Goal: Check status: Check status

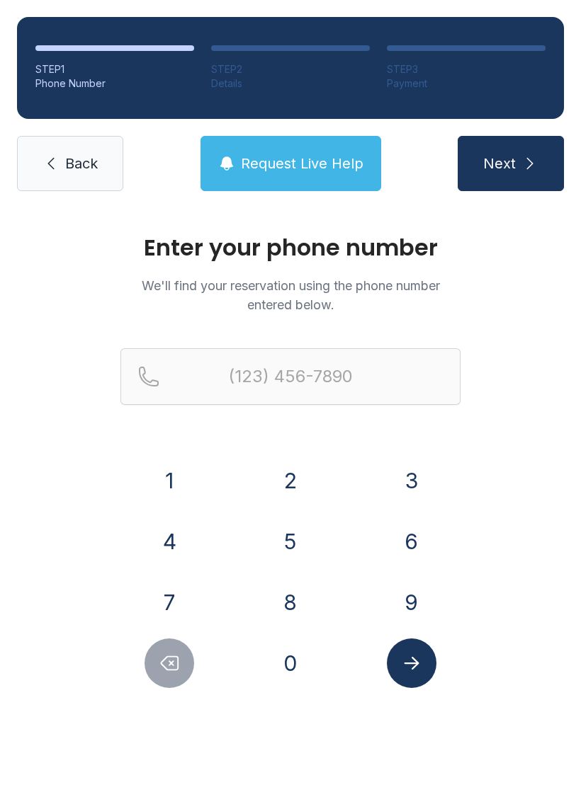
click at [167, 605] on button "7" at bounding box center [169, 603] width 50 height 50
click at [175, 471] on button "1" at bounding box center [169, 481] width 50 height 50
click at [411, 599] on button "9" at bounding box center [412, 603] width 50 height 50
click at [410, 598] on button "9" at bounding box center [412, 603] width 50 height 50
click at [417, 462] on button "3" at bounding box center [412, 481] width 50 height 50
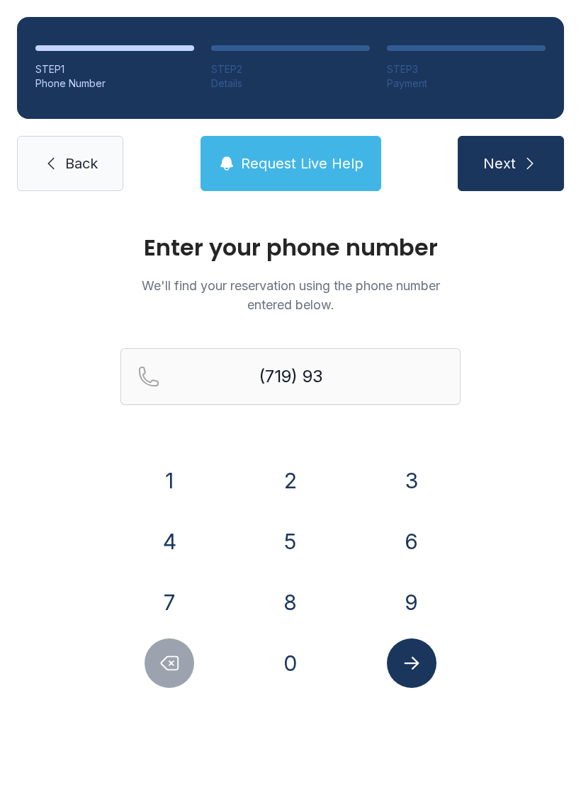
click at [294, 669] on button "0" at bounding box center [290, 664] width 50 height 50
click at [293, 668] on button "0" at bounding box center [290, 664] width 50 height 50
click at [288, 672] on button "0" at bounding box center [290, 664] width 50 height 50
click at [418, 544] on button "6" at bounding box center [412, 542] width 50 height 50
click at [416, 467] on button "3" at bounding box center [412, 481] width 50 height 50
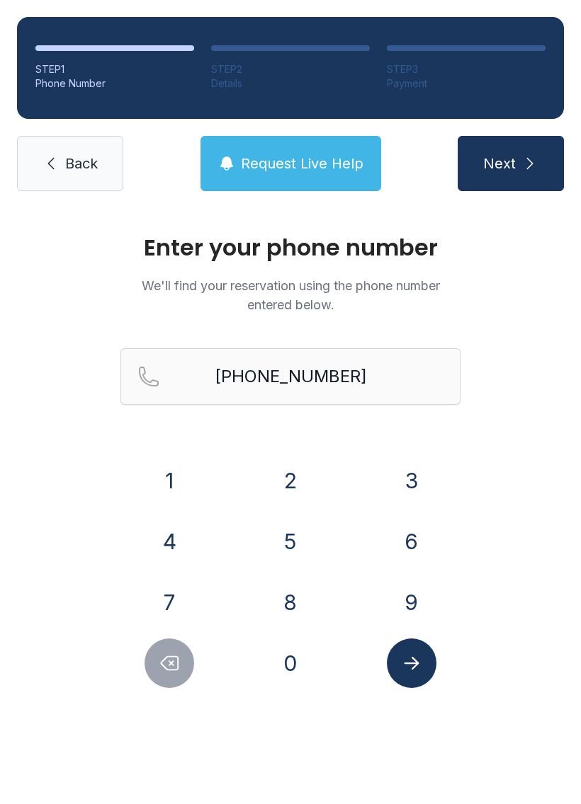
click at [417, 658] on icon "Submit lookup form" at bounding box center [411, 663] width 21 height 21
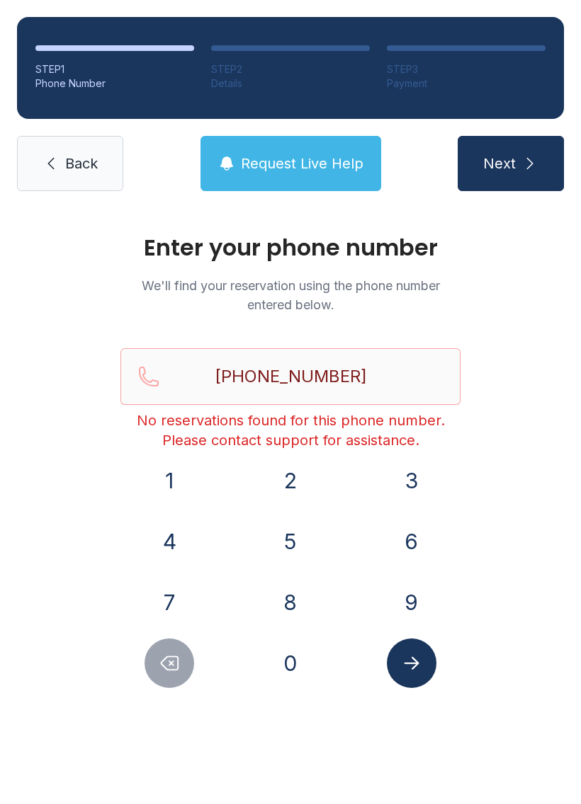
click at [175, 674] on button "Delete number" at bounding box center [169, 664] width 50 height 50
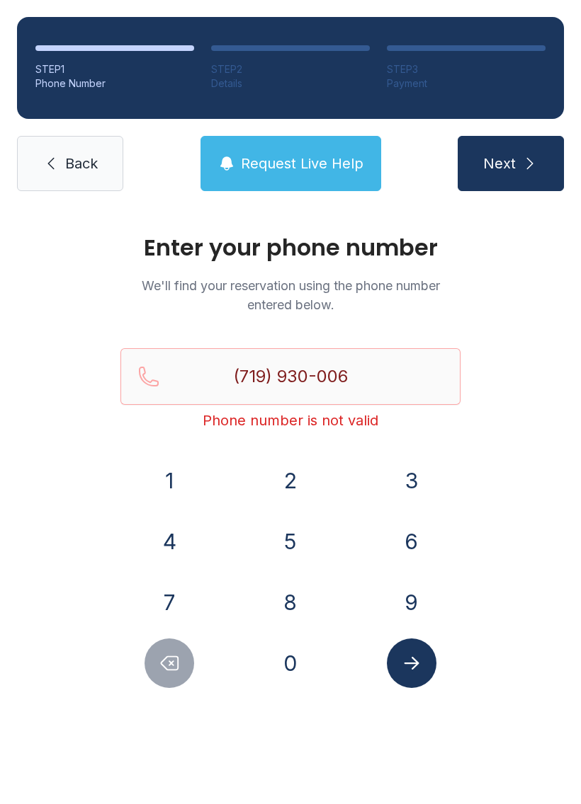
click at [174, 673] on icon "Delete number" at bounding box center [169, 663] width 21 height 21
click at [169, 682] on button "Delete number" at bounding box center [169, 664] width 50 height 50
click at [169, 681] on button "Delete number" at bounding box center [169, 664] width 50 height 50
click at [164, 679] on button "Delete number" at bounding box center [169, 664] width 50 height 50
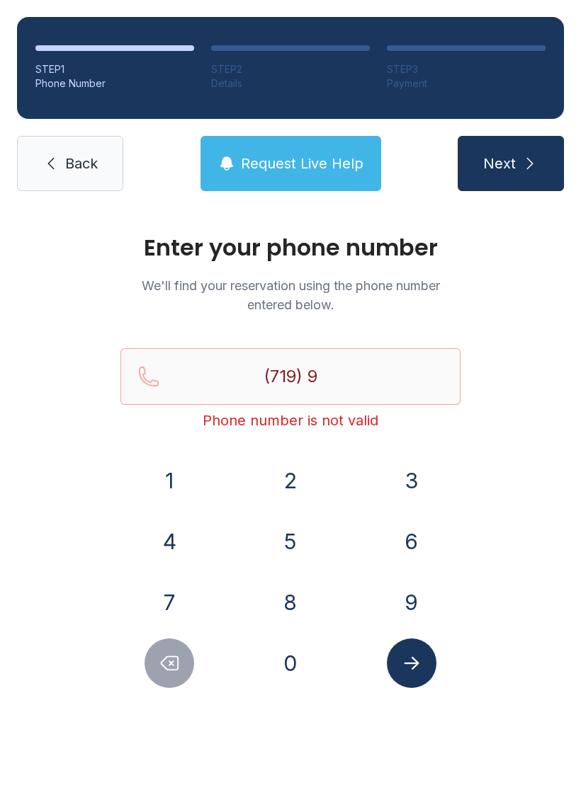
click at [161, 678] on button "Delete number" at bounding box center [169, 664] width 50 height 50
click at [161, 677] on button "Delete number" at bounding box center [169, 664] width 50 height 50
click at [176, 670] on icon "Delete number" at bounding box center [169, 663] width 17 height 13
type input "(7"
click at [176, 670] on icon "Delete number" at bounding box center [169, 663] width 17 height 13
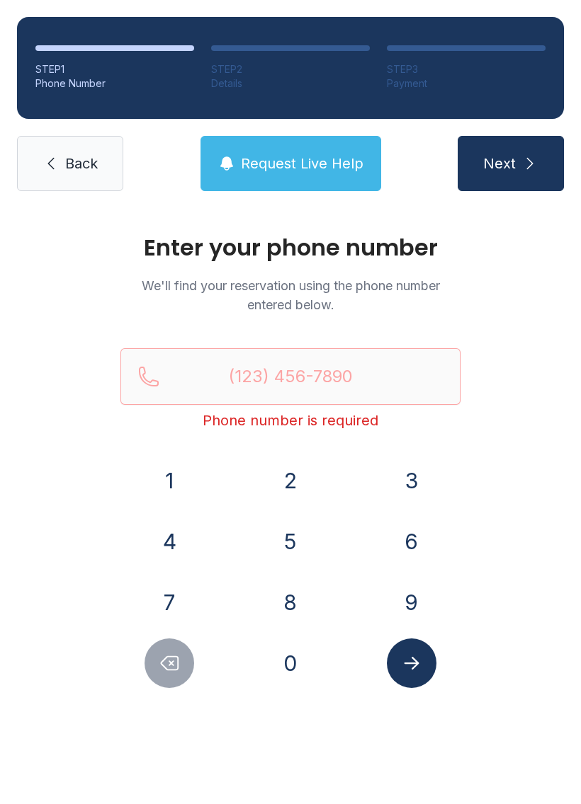
click at [167, 673] on icon "Delete number" at bounding box center [169, 663] width 21 height 21
click at [410, 542] on button "6" at bounding box center [412, 542] width 50 height 50
click at [164, 482] on button "1" at bounding box center [169, 481] width 50 height 50
click at [285, 554] on button "5" at bounding box center [290, 542] width 50 height 50
click at [410, 595] on button "9" at bounding box center [412, 603] width 50 height 50
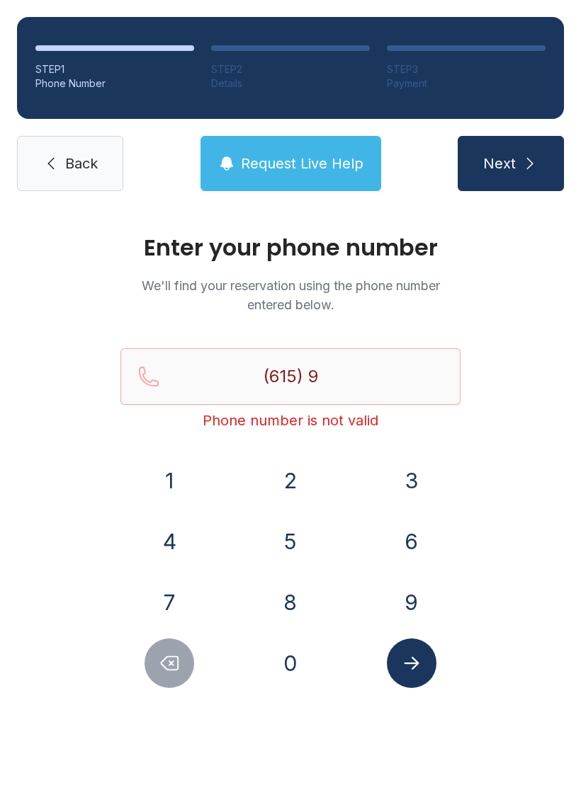
click at [410, 466] on button "3" at bounding box center [412, 481] width 50 height 50
click at [292, 606] on button "8" at bounding box center [290, 603] width 50 height 50
click at [293, 529] on button "5" at bounding box center [290, 542] width 50 height 50
click at [284, 662] on button "0" at bounding box center [290, 664] width 50 height 50
click at [281, 539] on button "5" at bounding box center [290, 542] width 50 height 50
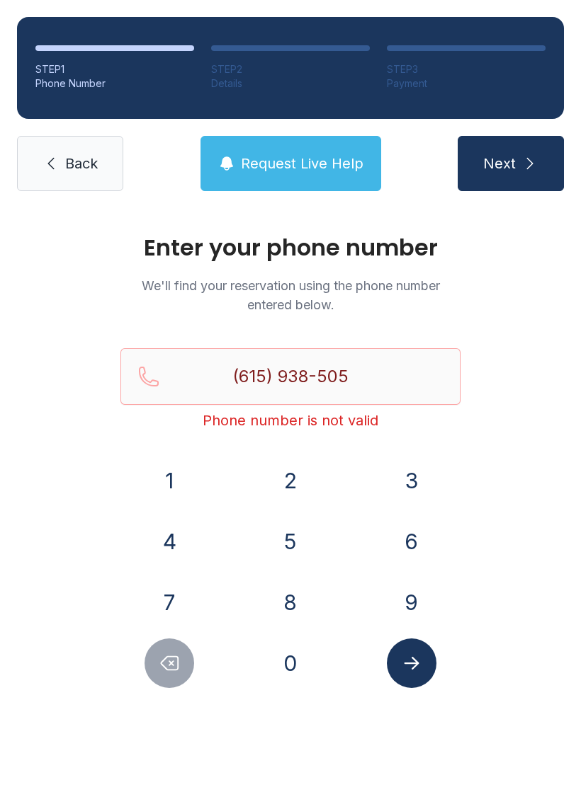
click at [294, 660] on button "0" at bounding box center [290, 664] width 50 height 50
click at [416, 658] on icon "Submit lookup form" at bounding box center [411, 663] width 21 height 21
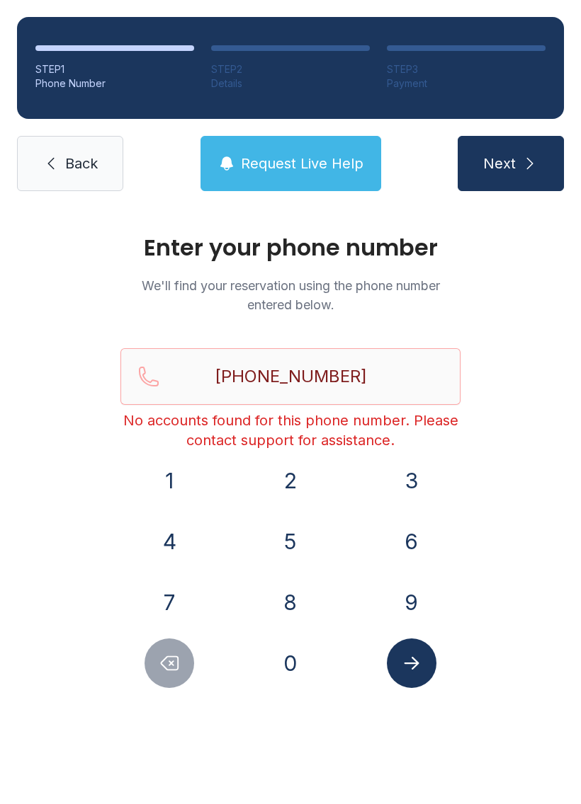
click at [170, 677] on button "Delete number" at bounding box center [169, 664] width 50 height 50
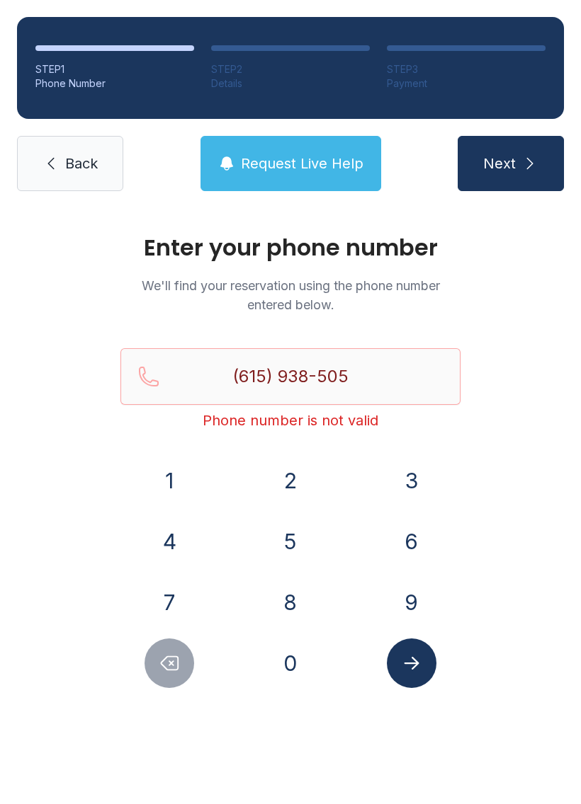
click at [170, 677] on button "Delete number" at bounding box center [169, 664] width 50 height 50
click at [166, 675] on button "Delete number" at bounding box center [169, 664] width 50 height 50
click at [164, 668] on icon "Delete number" at bounding box center [169, 663] width 21 height 21
click at [163, 668] on icon "Delete number" at bounding box center [169, 663] width 21 height 21
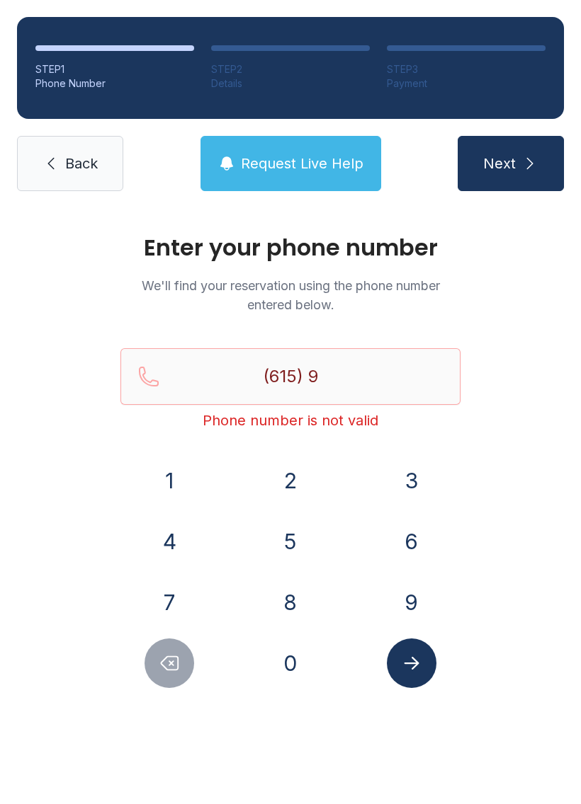
click at [164, 669] on icon "Delete number" at bounding box center [169, 663] width 21 height 21
click at [163, 669] on icon "Delete number" at bounding box center [169, 663] width 21 height 21
click at [160, 669] on icon "Delete number" at bounding box center [169, 663] width 21 height 21
type input "(6"
click at [160, 668] on icon "Delete number" at bounding box center [169, 663] width 21 height 21
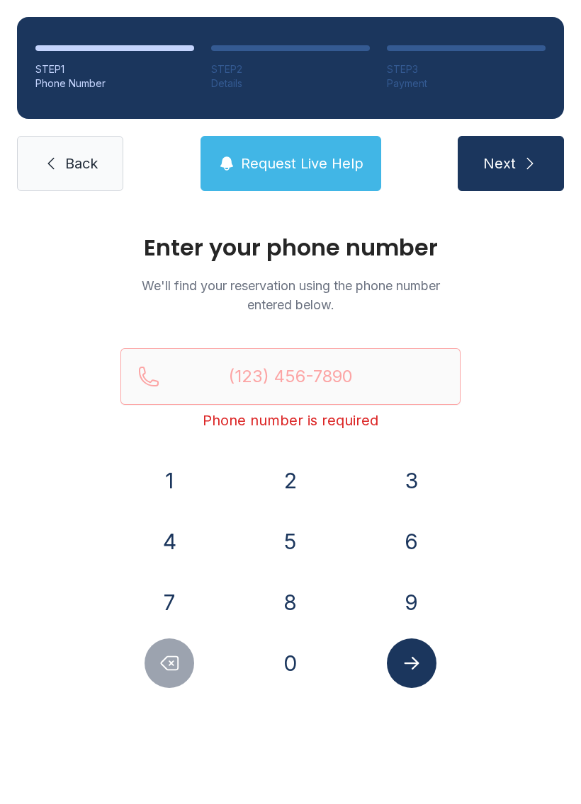
click at [162, 664] on icon "Delete number" at bounding box center [169, 663] width 17 height 13
click at [162, 663] on icon "Delete number" at bounding box center [169, 663] width 21 height 21
click at [171, 666] on icon "Delete number" at bounding box center [169, 663] width 21 height 21
click at [170, 666] on icon "Delete number" at bounding box center [169, 663] width 17 height 13
click at [173, 666] on icon "Delete number" at bounding box center [169, 663] width 21 height 21
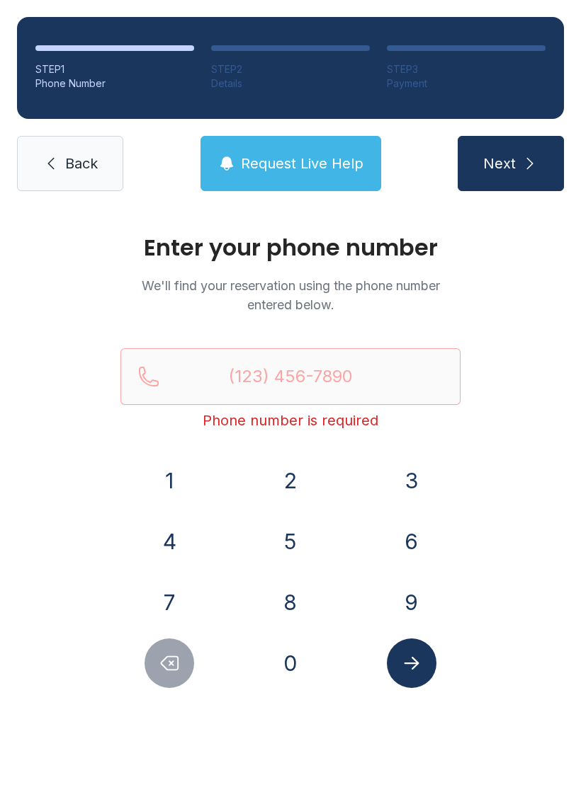
click at [173, 666] on icon "Delete number" at bounding box center [169, 663] width 21 height 21
